Goal: Information Seeking & Learning: Learn about a topic

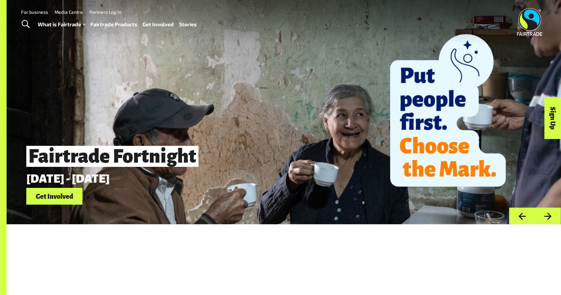
click at [124, 23] on link "Fairtrade Products" at bounding box center [114, 25] width 47 height 10
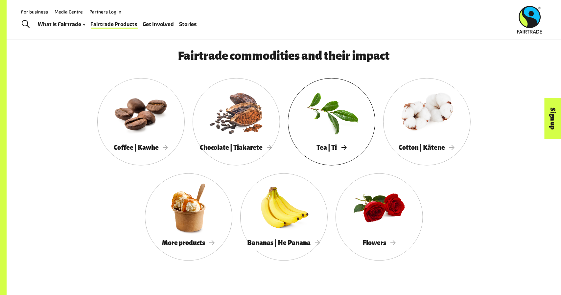
scroll to position [591, 0]
click at [328, 108] on div at bounding box center [331, 112] width 87 height 57
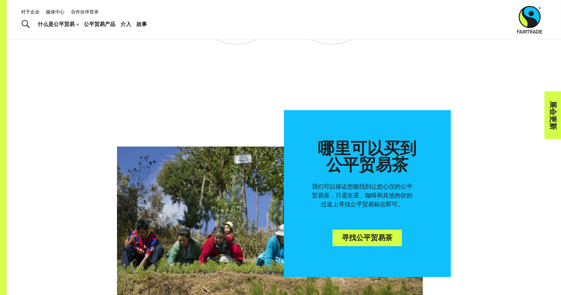
scroll to position [1262, 0]
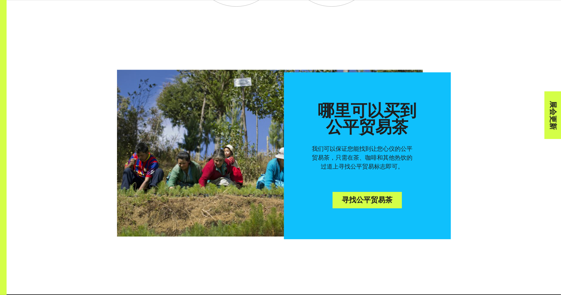
click at [389, 196] on font "寻找公平贸易茶" at bounding box center [367, 199] width 51 height 7
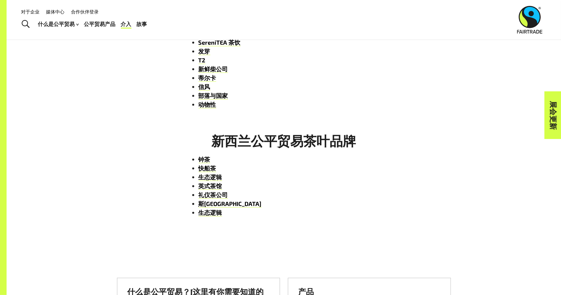
scroll to position [329, 0]
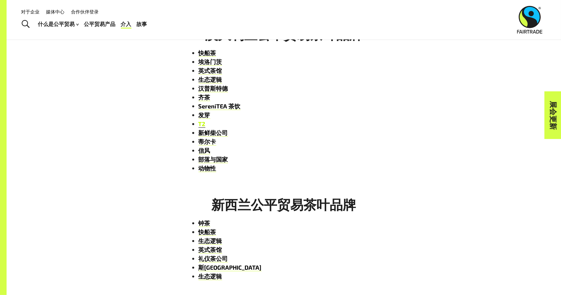
click at [201, 123] on font "T2" at bounding box center [201, 123] width 7 height 7
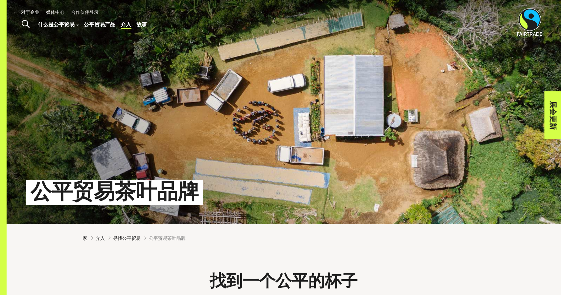
scroll to position [0, 0]
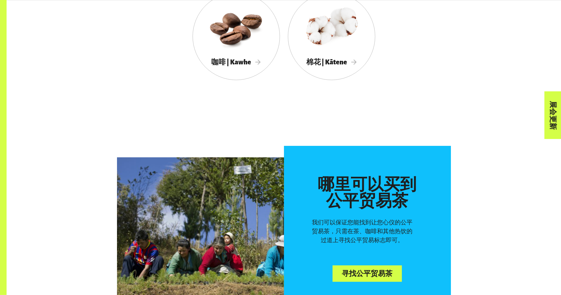
scroll to position [1755, 0]
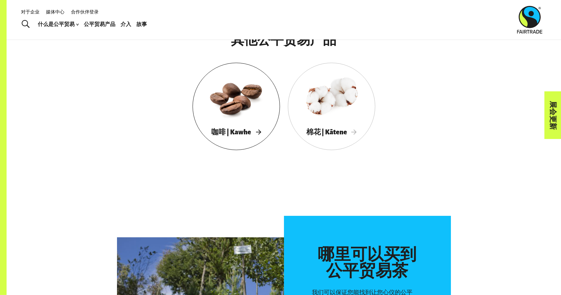
click at [246, 100] on div at bounding box center [236, 97] width 87 height 57
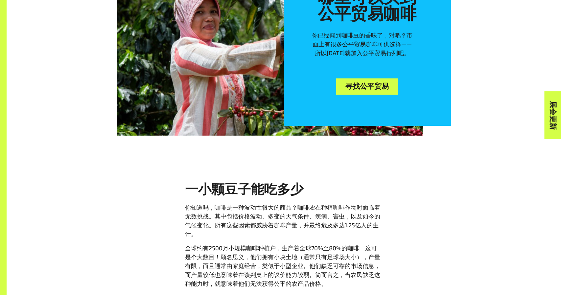
scroll to position [756, 0]
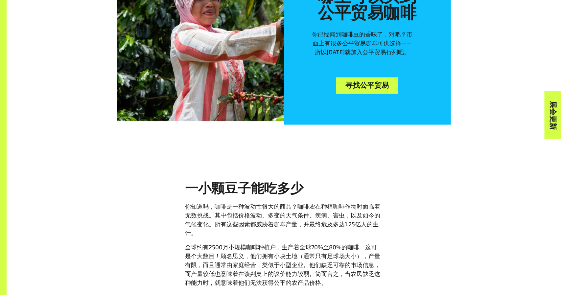
click at [361, 86] on font "寻找公平贸易" at bounding box center [367, 85] width 43 height 7
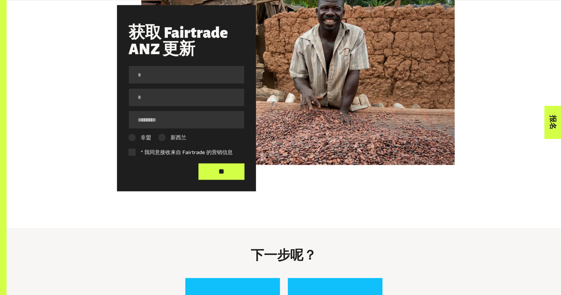
scroll to position [986, 0]
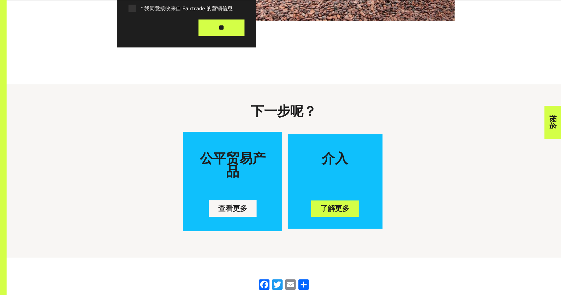
click at [244, 207] on font "查看更多" at bounding box center [232, 208] width 29 height 7
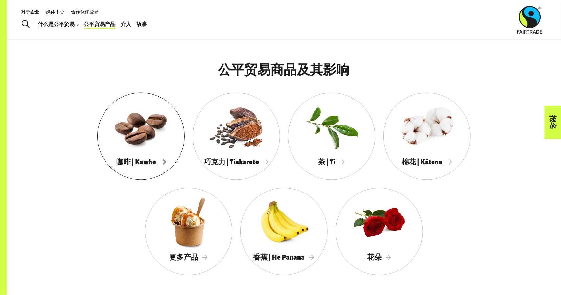
scroll to position [559, 0]
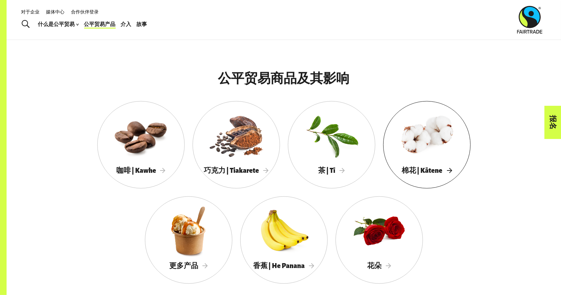
click at [422, 132] on div at bounding box center [426, 135] width 87 height 57
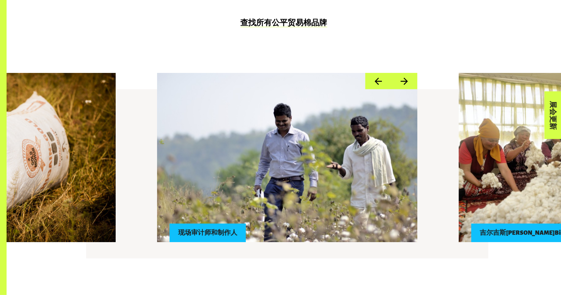
scroll to position [526, 0]
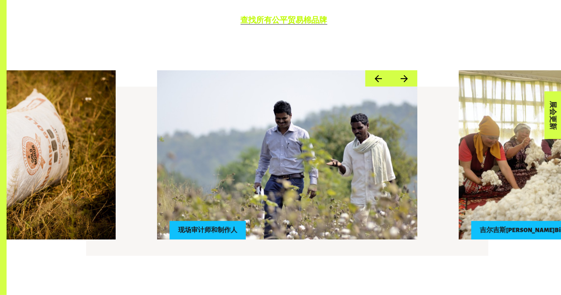
click at [293, 17] on font "查找所有公平贸易棉品牌" at bounding box center [284, 20] width 87 height 8
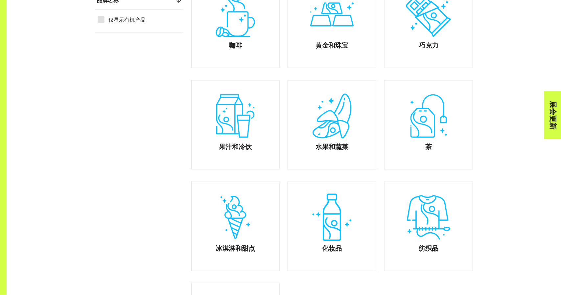
scroll to position [296, 0]
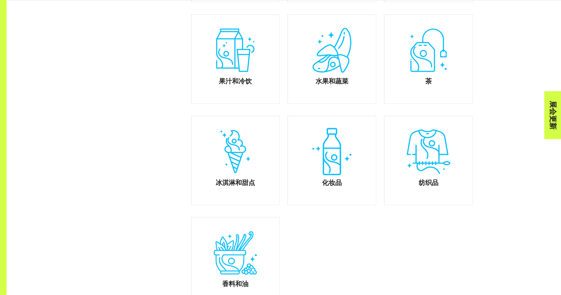
click at [432, 150] on div "纺织品" at bounding box center [428, 160] width 88 height 89
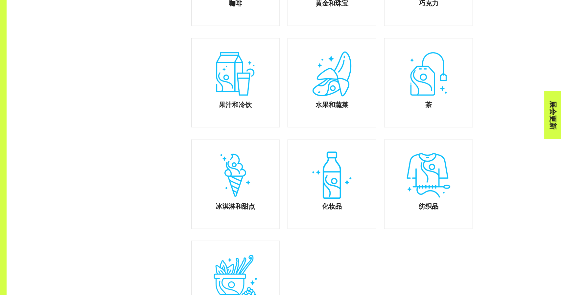
scroll to position [296, 0]
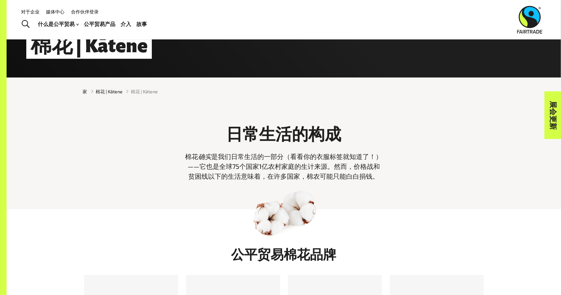
scroll to position [131, 0]
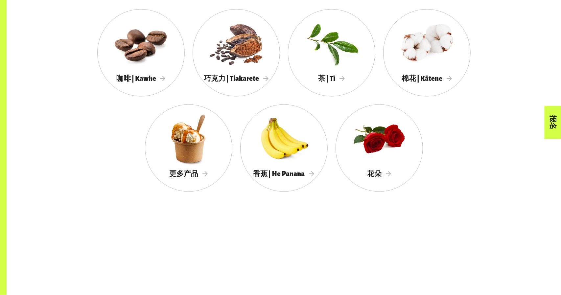
scroll to position [559, 0]
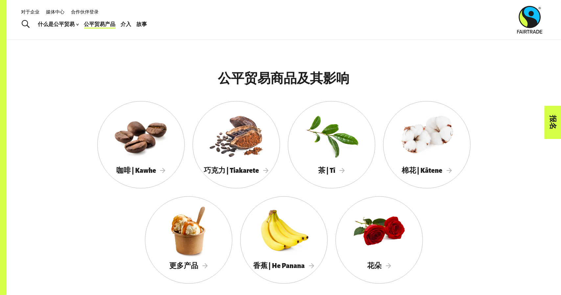
click at [355, 62] on div "公平贸易商品及其影响 咖啡 | Kawhe 巧克力 | Tiakarete 茶 | Tī 棉花 | Kātene 更多产品 香蕉 | He Panana 花朵" at bounding box center [284, 182] width 554 height 262
click at [347, 124] on div at bounding box center [331, 135] width 87 height 57
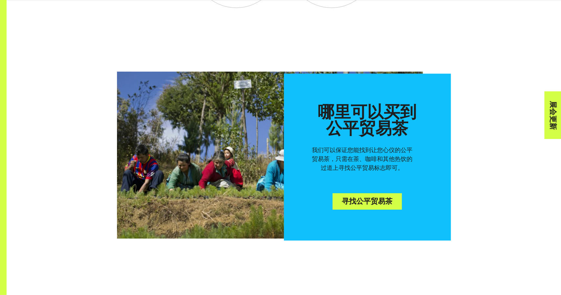
scroll to position [1314, 0]
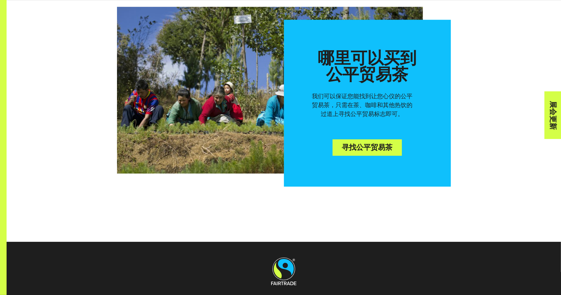
click at [381, 144] on font "寻找公平贸易茶" at bounding box center [367, 147] width 51 height 7
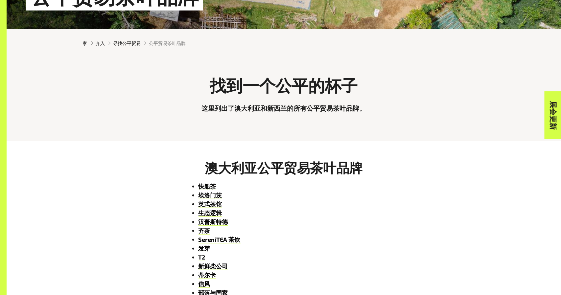
scroll to position [263, 0]
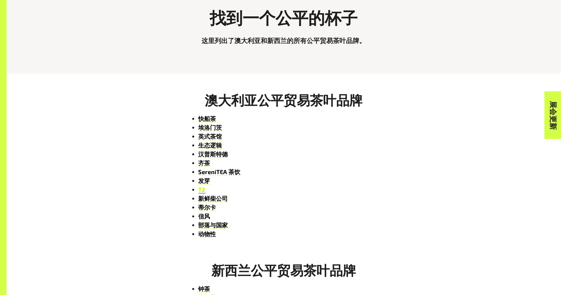
click at [200, 190] on font "T2" at bounding box center [201, 189] width 7 height 7
